Goal: Task Accomplishment & Management: Use online tool/utility

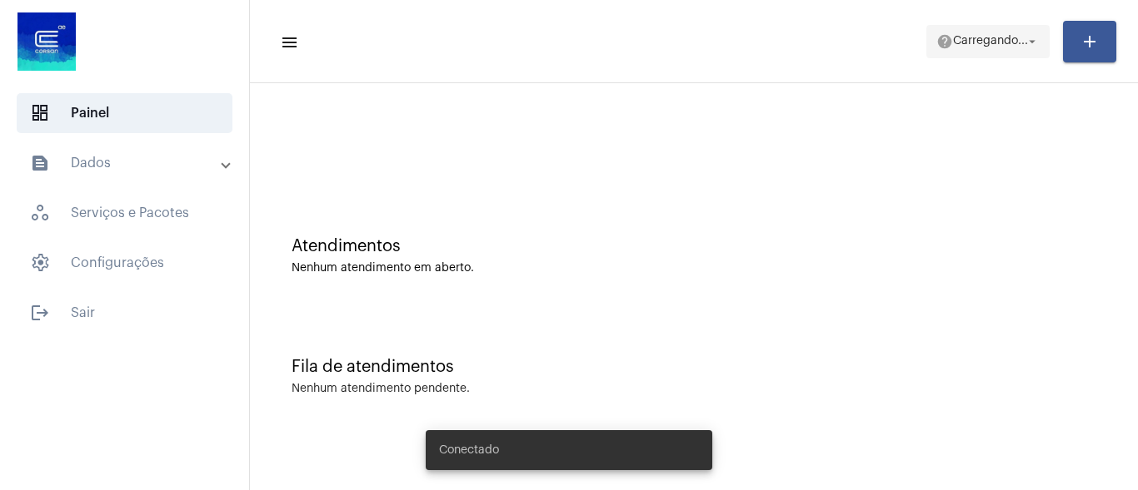
click at [981, 32] on span "help [PERSON_NAME]... arrow_drop_down" at bounding box center [987, 41] width 103 height 30
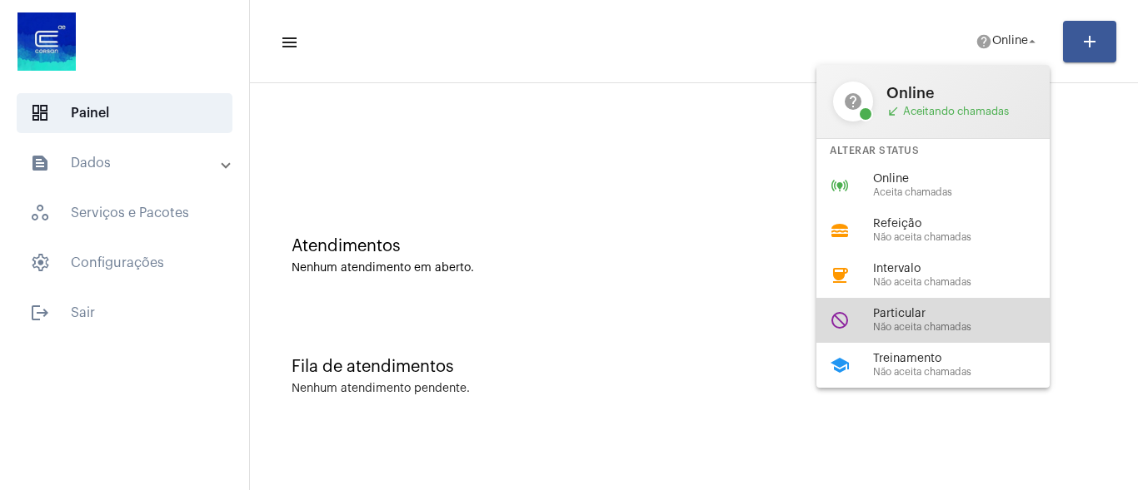
click at [913, 322] on span "Não aceita chamadas" at bounding box center [968, 327] width 190 height 11
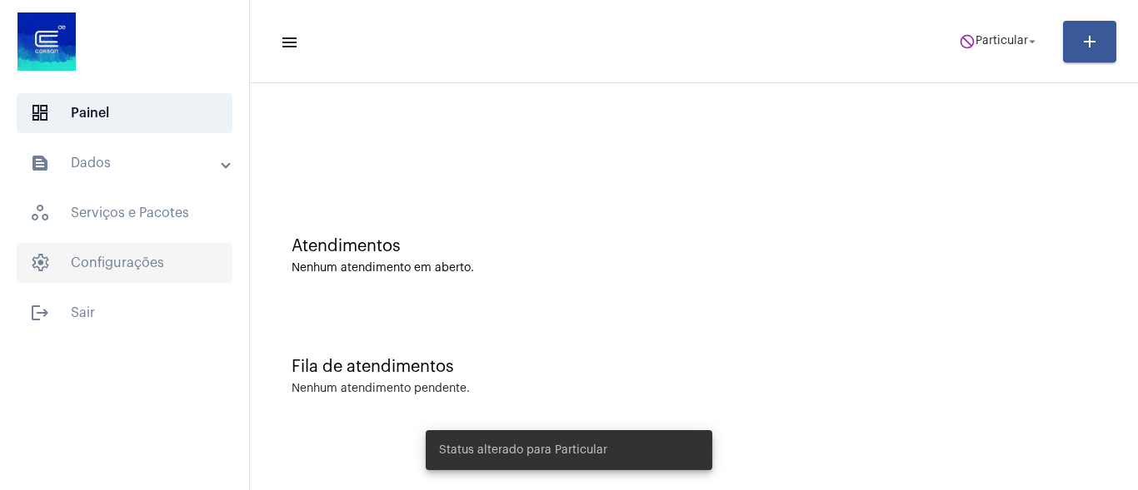
click at [135, 261] on span "settings Configurações" at bounding box center [125, 263] width 216 height 40
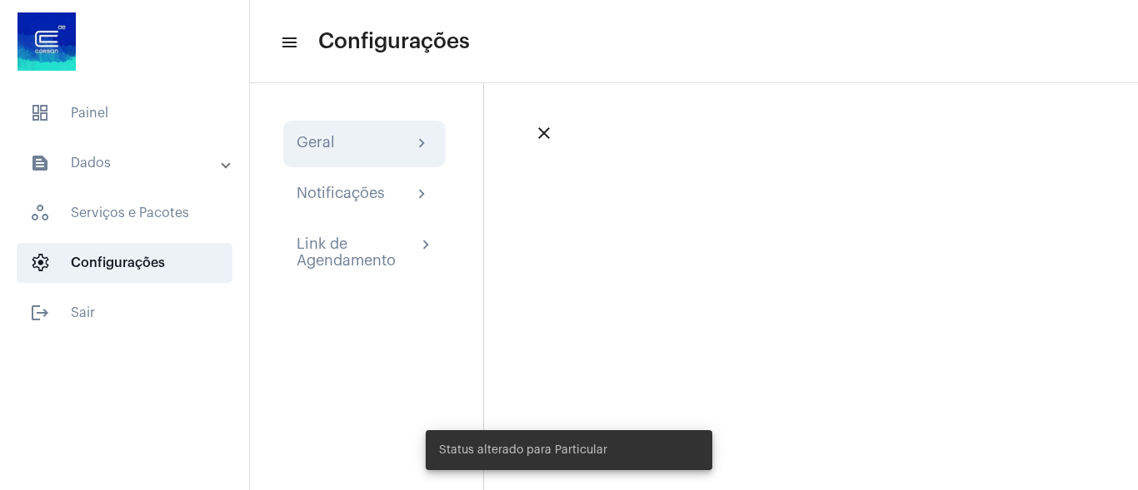
click at [324, 142] on div "Geral" at bounding box center [315, 144] width 38 height 20
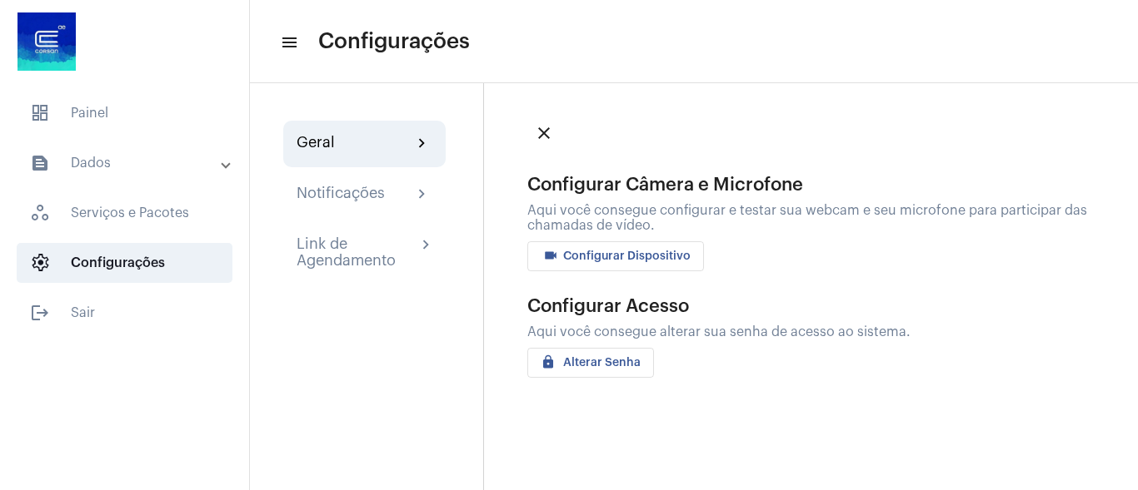
click at [620, 252] on span "videocam Configurar Dispositivo" at bounding box center [615, 257] width 150 height 12
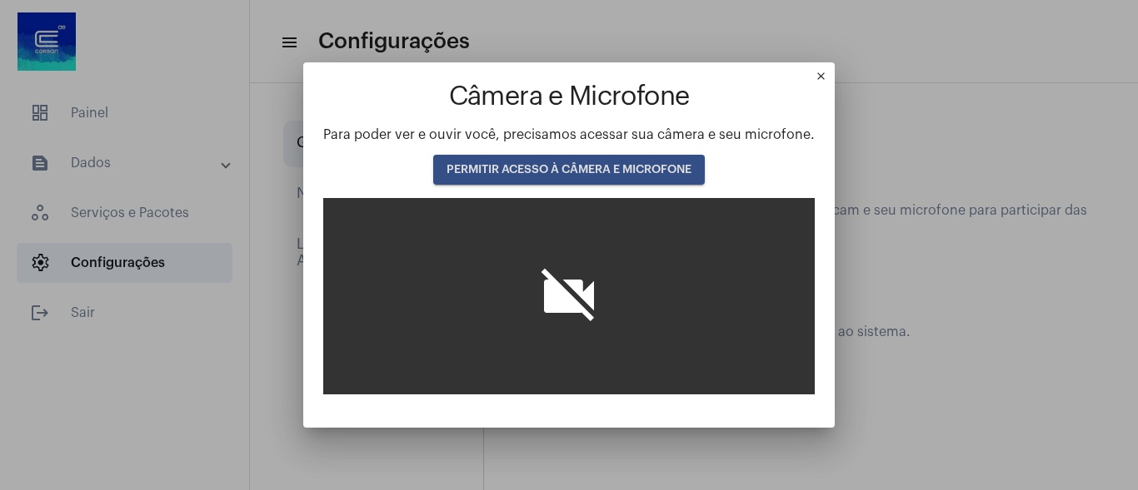
click at [538, 166] on span "PERMITIR ACESSO À CÂMERA E MICROFONE" at bounding box center [568, 170] width 245 height 12
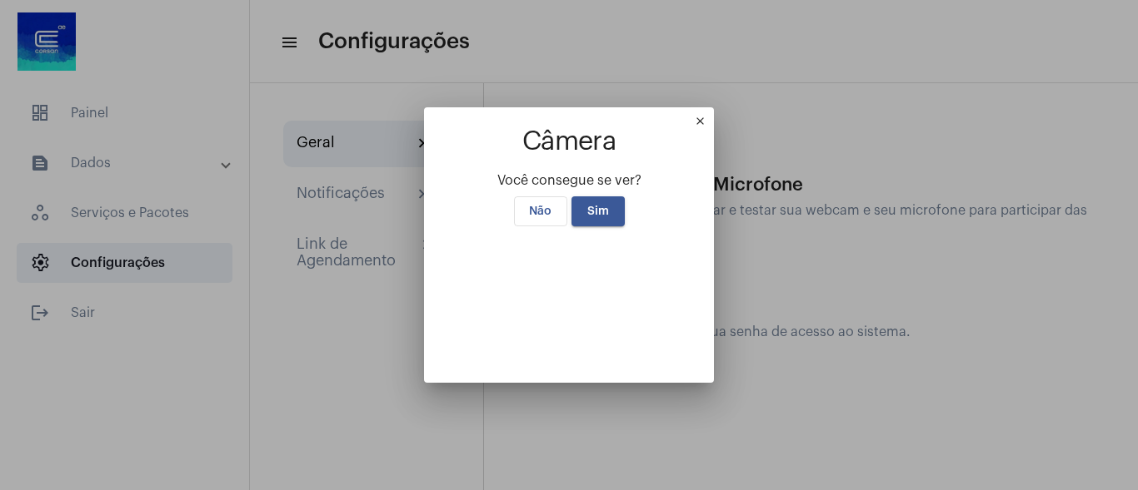
click at [589, 206] on span "Sim" at bounding box center [598, 212] width 22 height 12
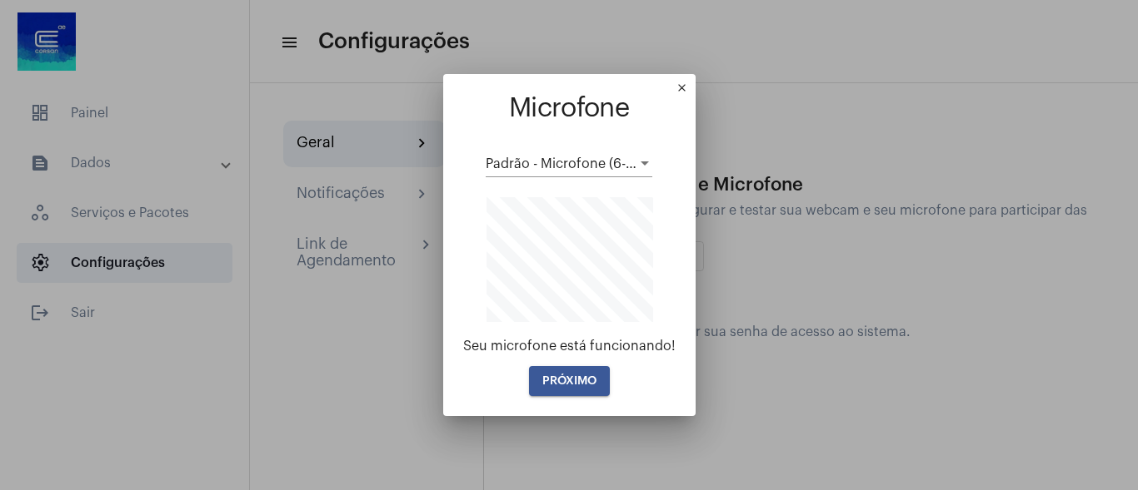
click at [563, 379] on span "PRÓXIMO" at bounding box center [569, 382] width 54 height 12
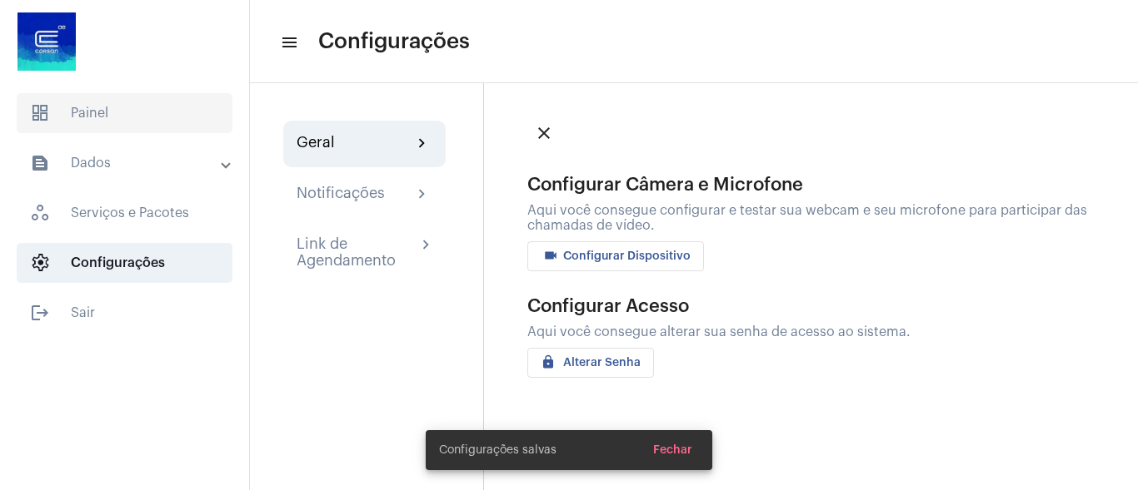
click at [70, 115] on span "dashboard Painel" at bounding box center [125, 113] width 216 height 40
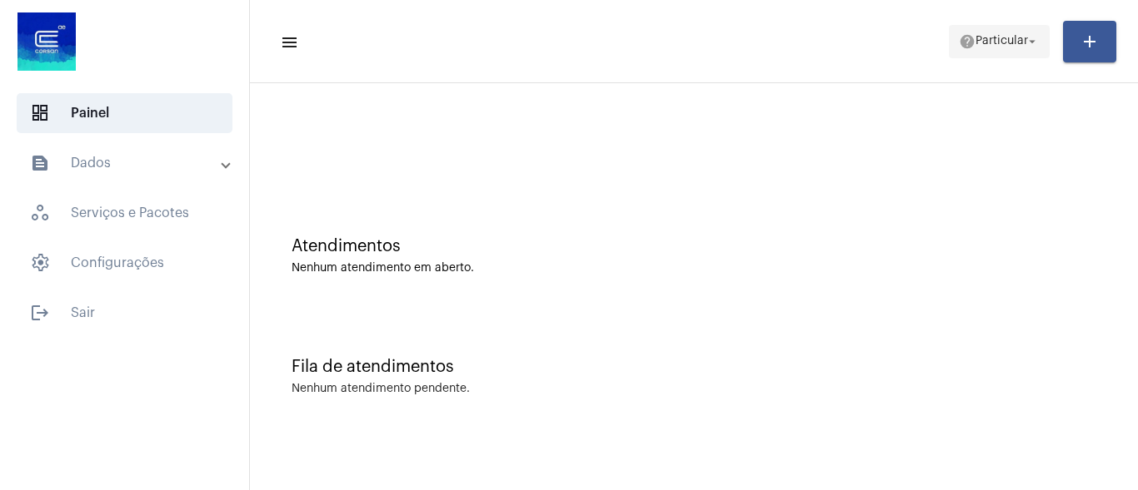
drag, startPoint x: 1002, startPoint y: 34, endPoint x: 1022, endPoint y: 52, distance: 27.1
click at [1014, 38] on span "help Particular arrow_drop_down" at bounding box center [998, 41] width 81 height 30
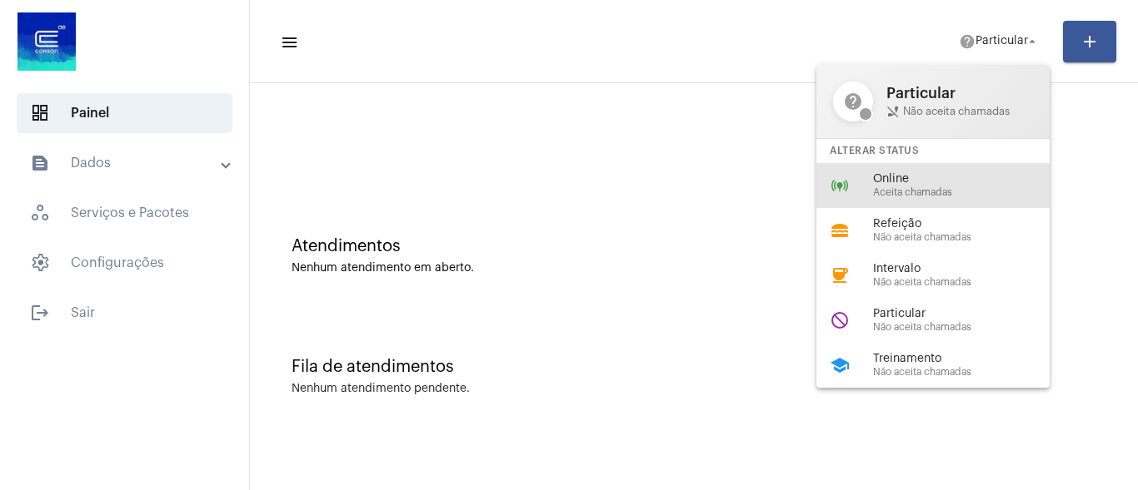
drag, startPoint x: 914, startPoint y: 190, endPoint x: 988, endPoint y: 214, distance: 77.9
click at [926, 196] on span "Aceita chamadas" at bounding box center [968, 192] width 190 height 11
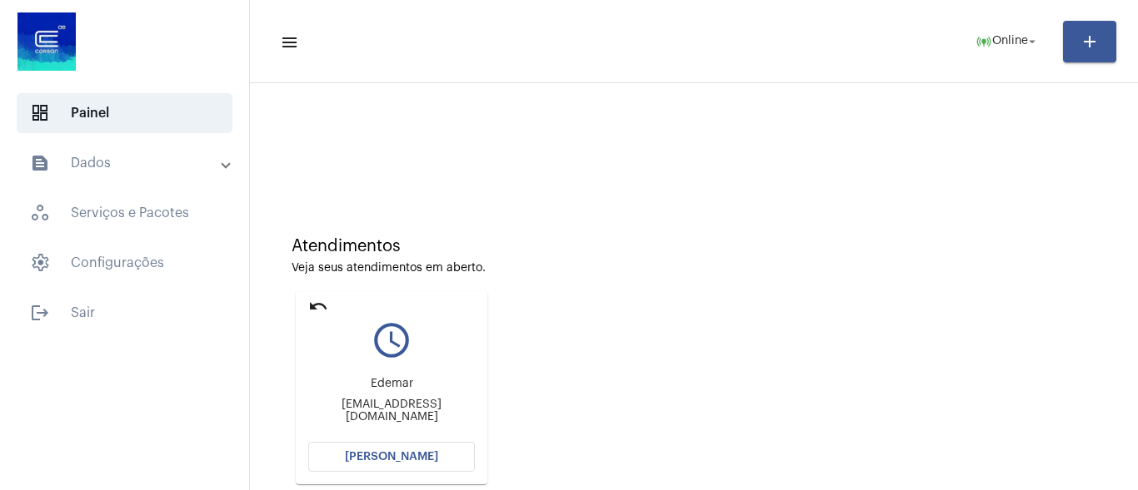
click at [386, 452] on span "[PERSON_NAME]" at bounding box center [391, 457] width 93 height 12
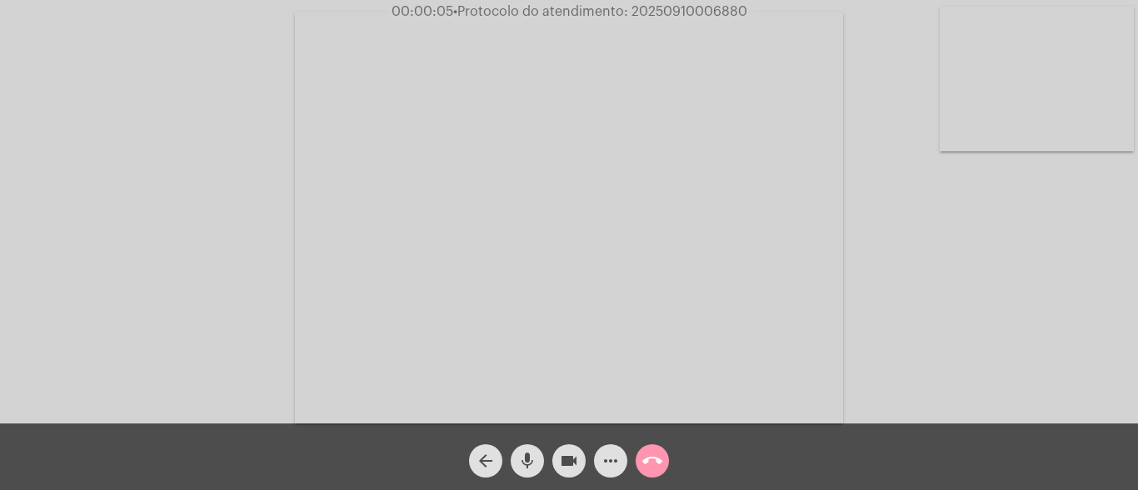
click at [524, 468] on mat-icon "mic" at bounding box center [527, 461] width 20 height 20
click at [520, 460] on mat-icon "mic_off" at bounding box center [527, 461] width 20 height 20
click at [532, 455] on mat-icon "mic" at bounding box center [527, 461] width 20 height 20
click at [525, 459] on mat-icon "mic_off" at bounding box center [527, 461] width 20 height 20
click at [675, 9] on span "• Protocolo do atendimento: 20250910006880" at bounding box center [598, 11] width 294 height 13
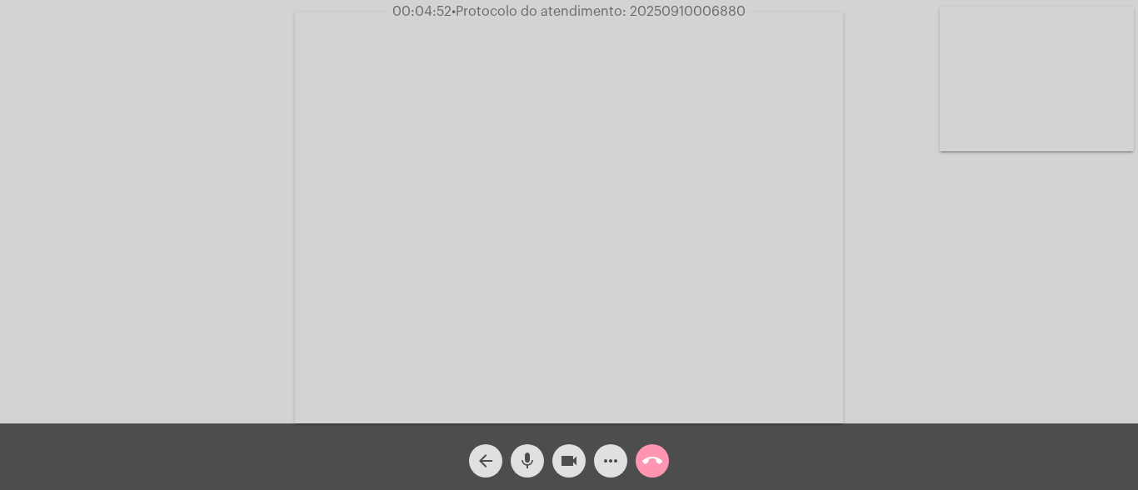
click at [675, 9] on span "• Protocolo do atendimento: 20250910006880" at bounding box center [598, 11] width 294 height 13
copy span "20250910006880"
click at [654, 454] on mat-icon "call_end" at bounding box center [652, 461] width 20 height 20
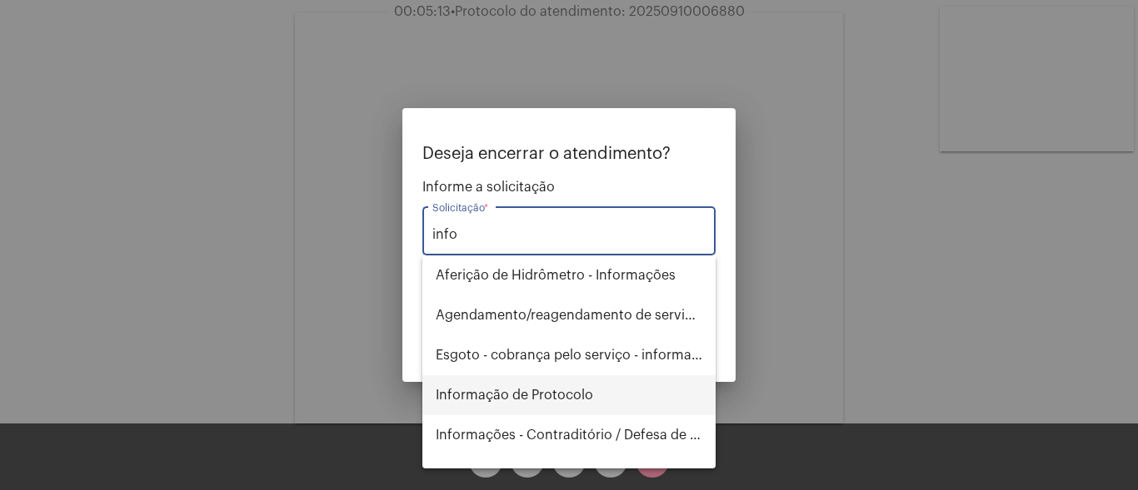
click at [550, 393] on span "Informação de Protocolo" at bounding box center [569, 396] width 266 height 40
type input "Informação de Protocolo"
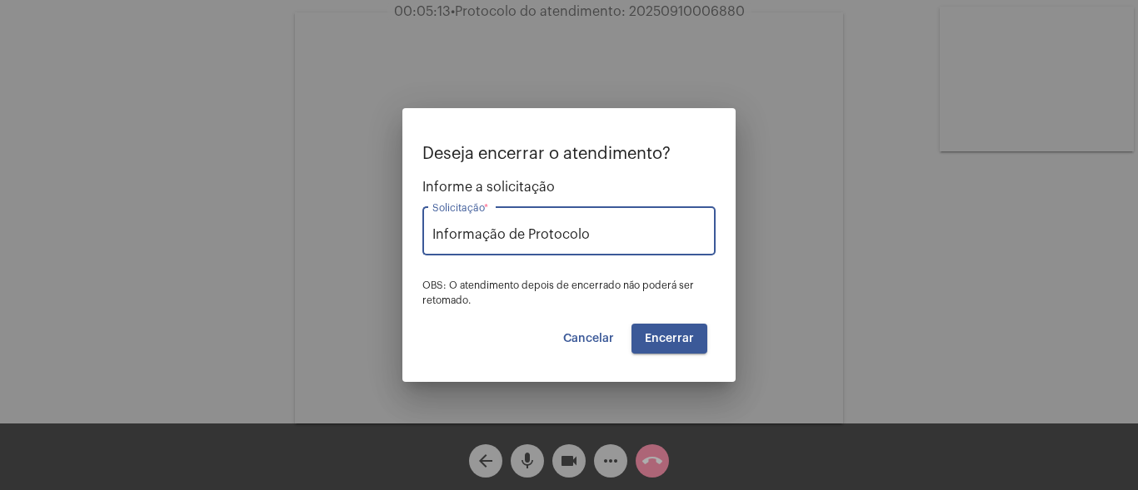
click at [665, 333] on span "Encerrar" at bounding box center [669, 339] width 49 height 12
click at [665, 333] on video at bounding box center [569, 217] width 548 height 411
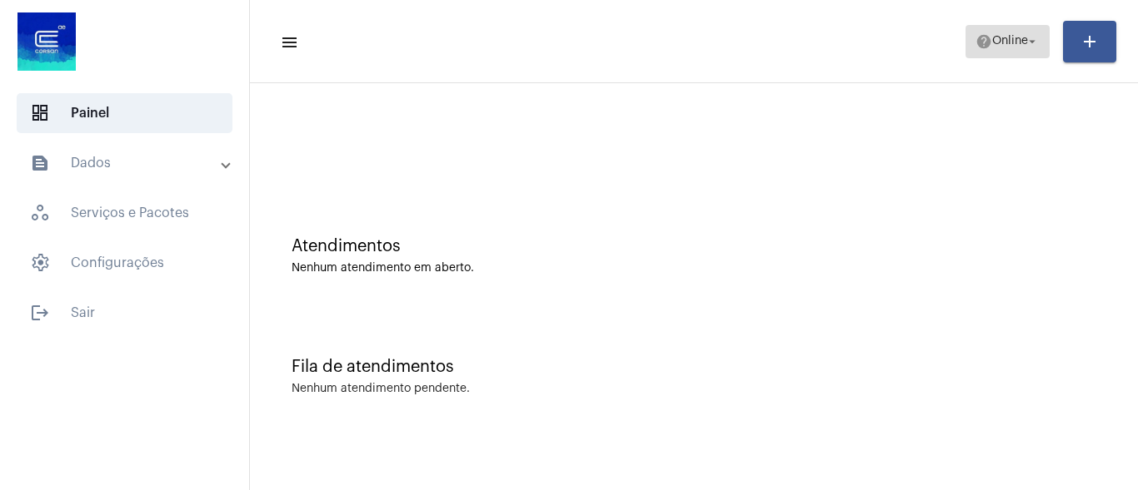
click at [1012, 28] on span "help Online arrow_drop_down" at bounding box center [1007, 41] width 64 height 30
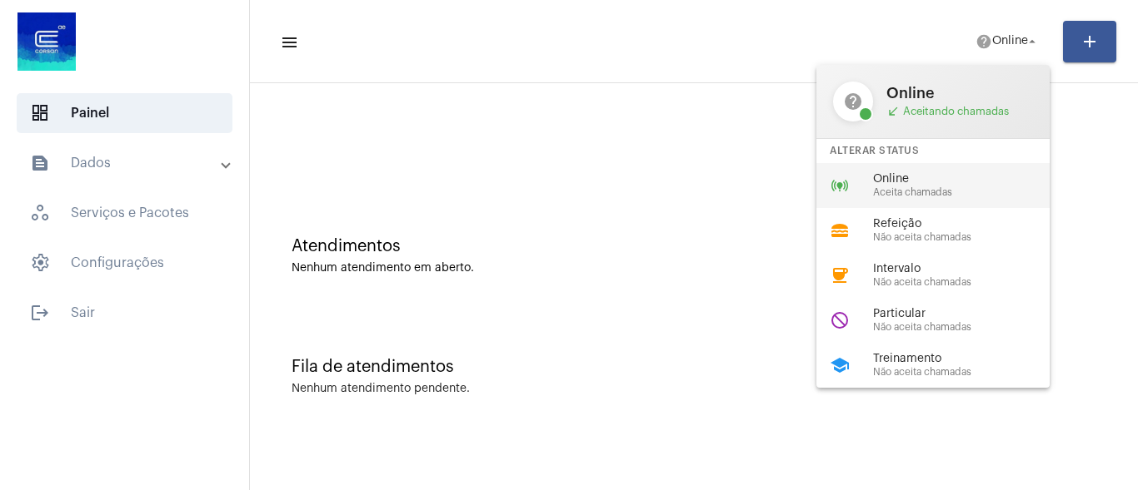
click at [963, 180] on span "Online" at bounding box center [968, 179] width 190 height 12
